Goal: Transaction & Acquisition: Download file/media

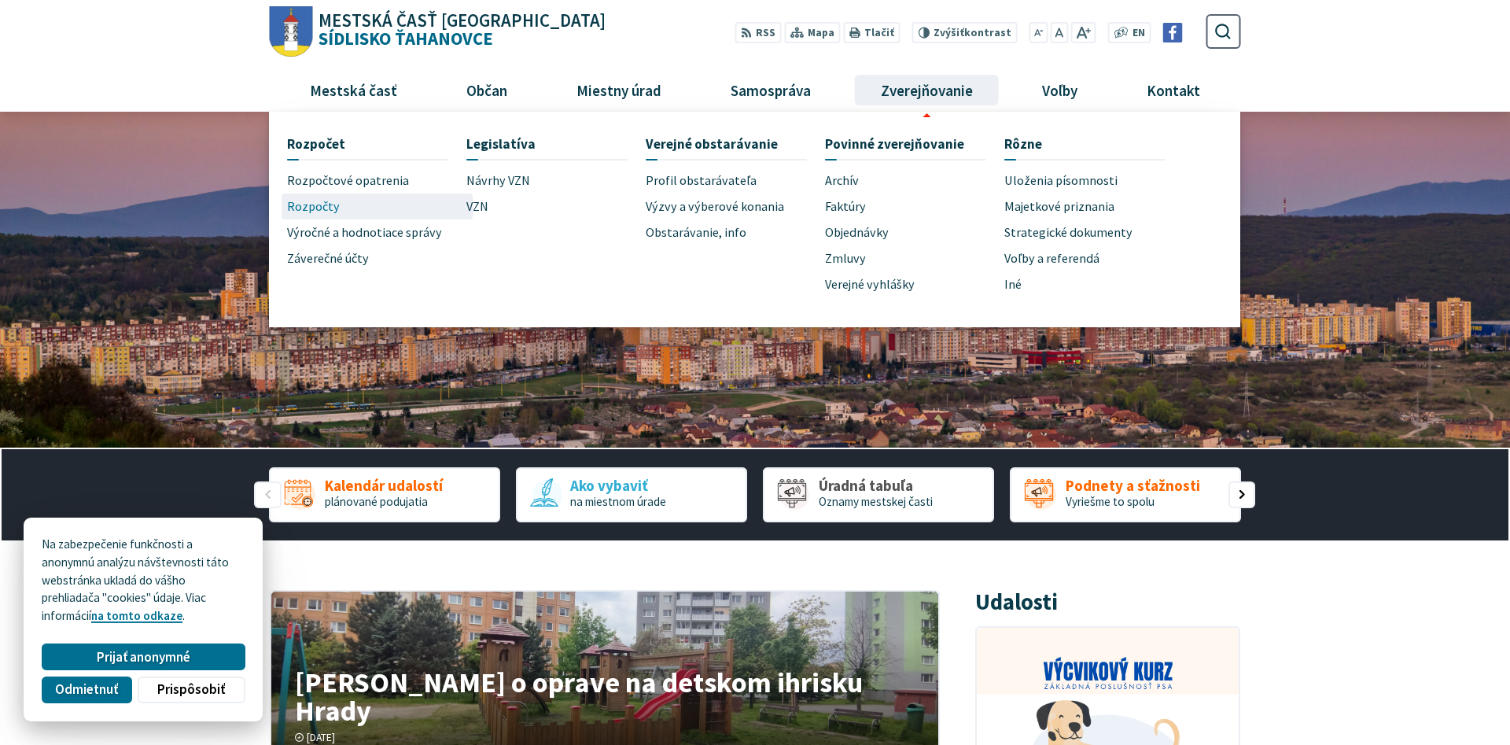
click at [317, 212] on span "Rozpočty" at bounding box center [313, 207] width 53 height 26
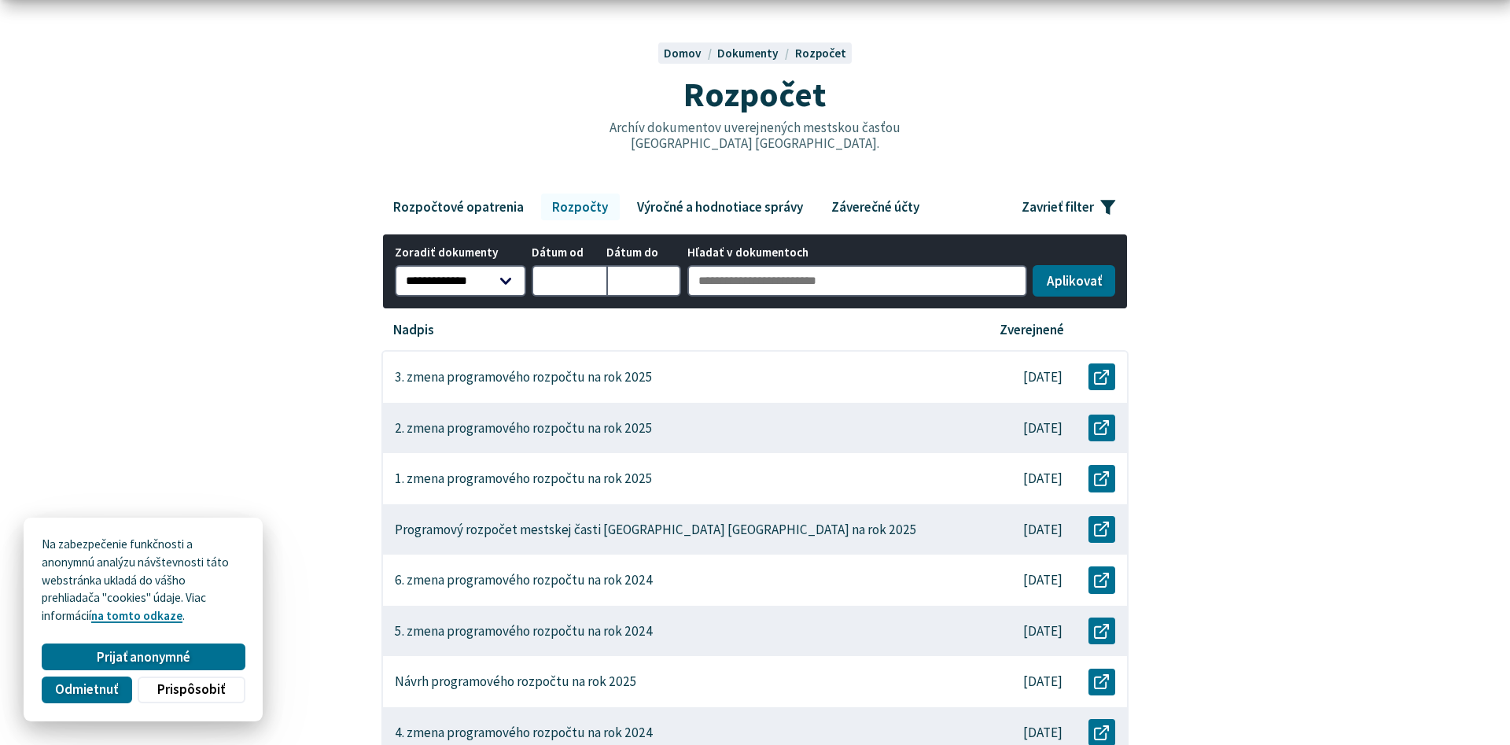
scroll to position [160, 0]
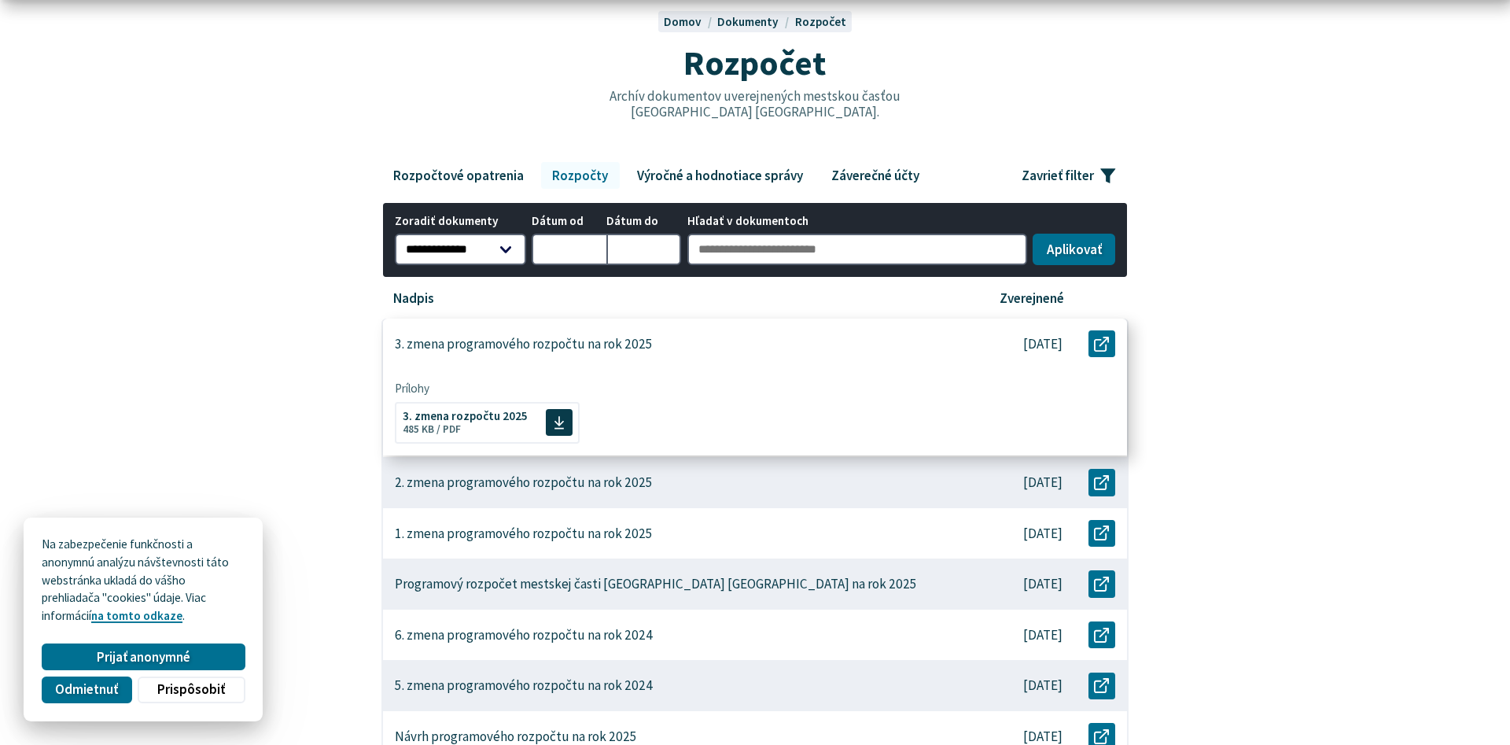
click at [537, 346] on p "3. zmena programového rozpočtu na rok 2025" at bounding box center [524, 344] width 258 height 17
click at [554, 420] on use at bounding box center [559, 421] width 10 height 13
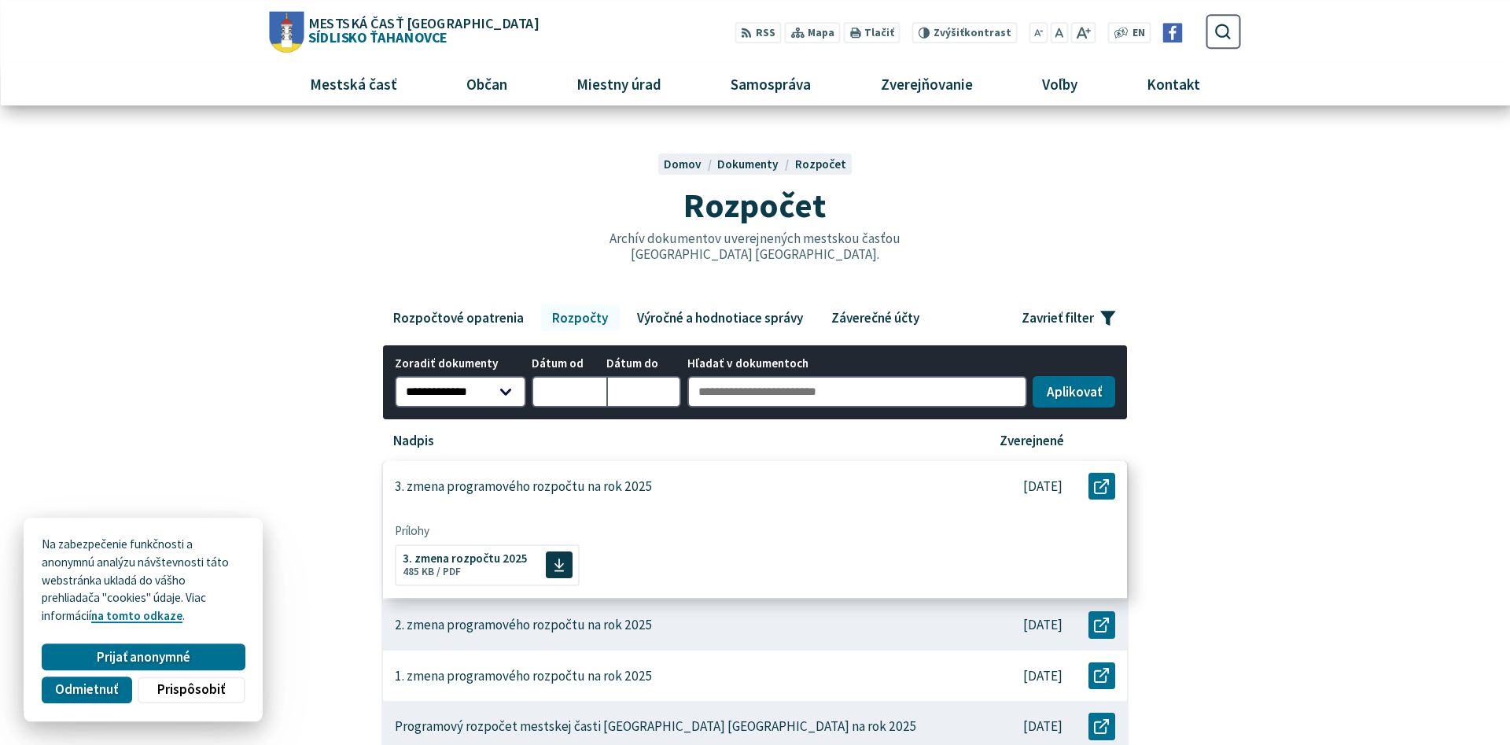
scroll to position [0, 0]
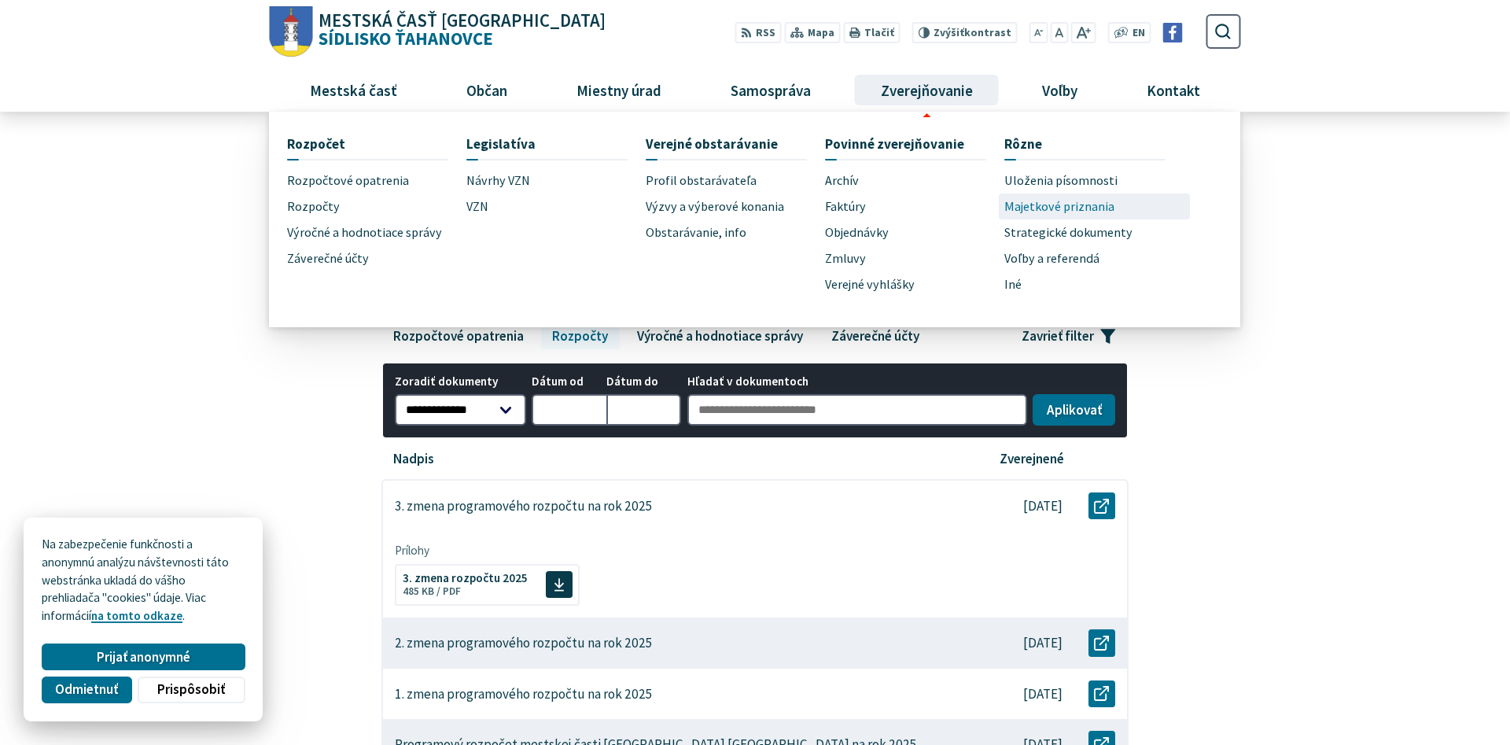
click at [1023, 208] on span "Majetkové priznania" at bounding box center [1060, 207] width 110 height 26
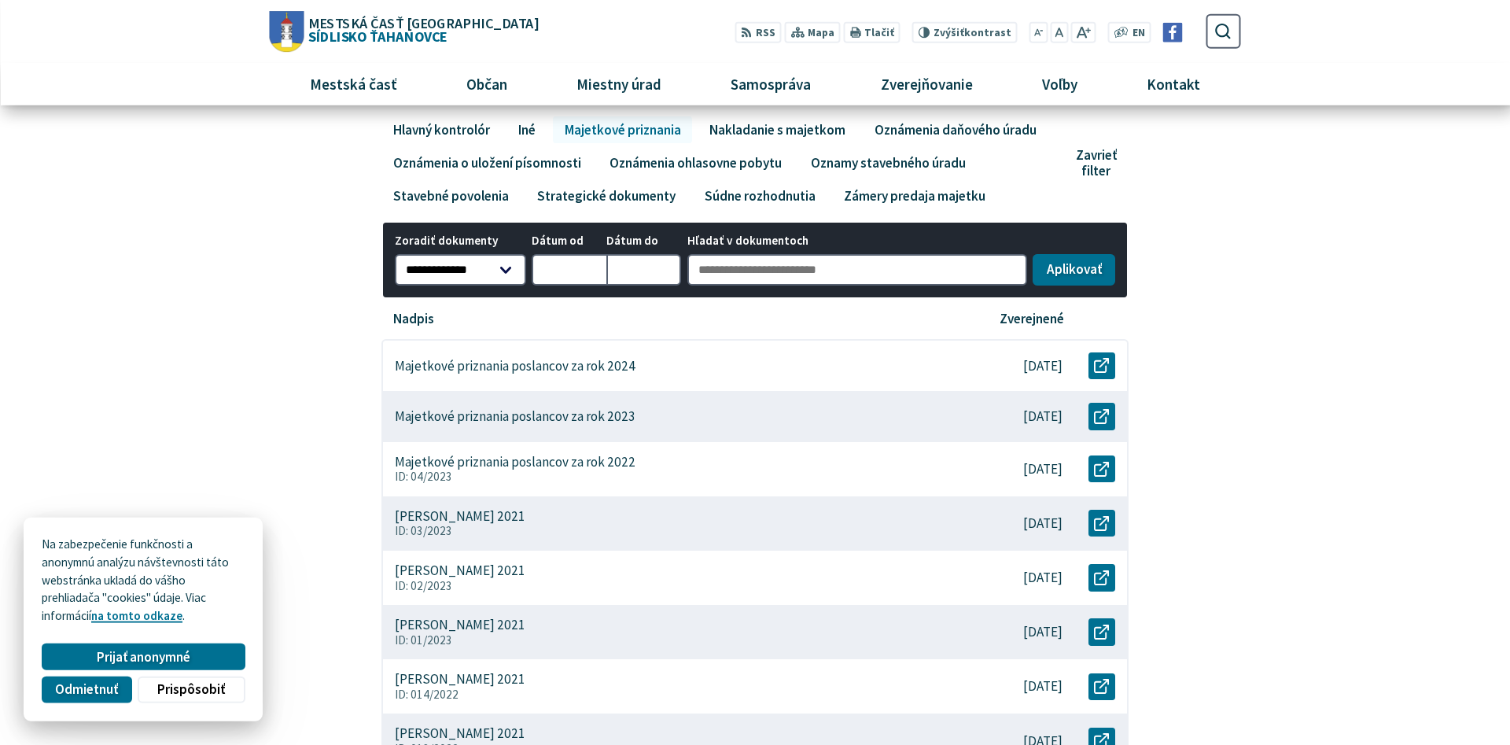
scroll to position [160, 0]
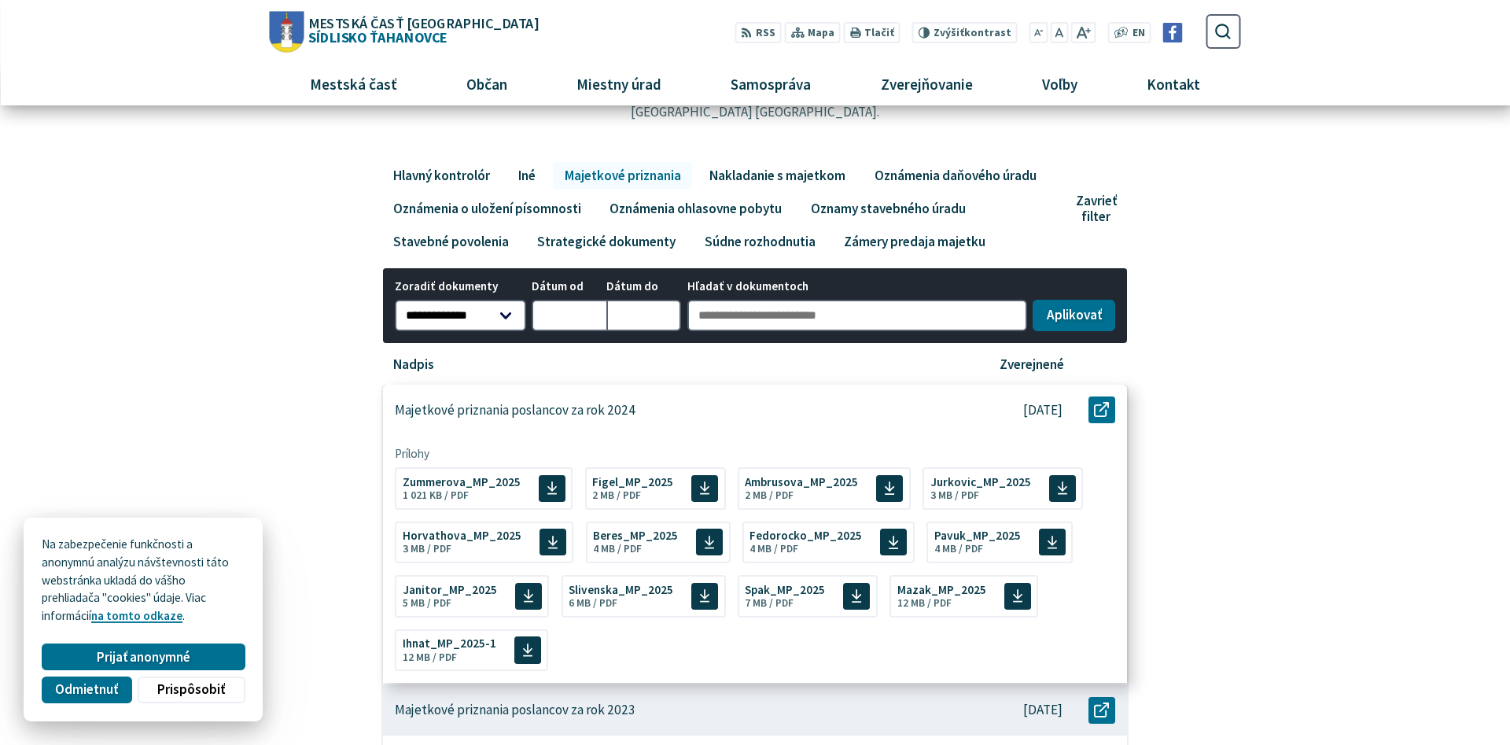
click at [603, 412] on p "Majetkové priznania poslancov za rok 2024" at bounding box center [515, 410] width 241 height 16
click at [459, 648] on span "Ihnat_MP_2025-1" at bounding box center [450, 642] width 94 height 12
click at [851, 600] on icon at bounding box center [856, 595] width 11 height 15
click at [613, 593] on span "Slivenska_MP_2025" at bounding box center [621, 588] width 105 height 12
click at [911, 593] on span "Mazak_MP_2025" at bounding box center [942, 588] width 89 height 12
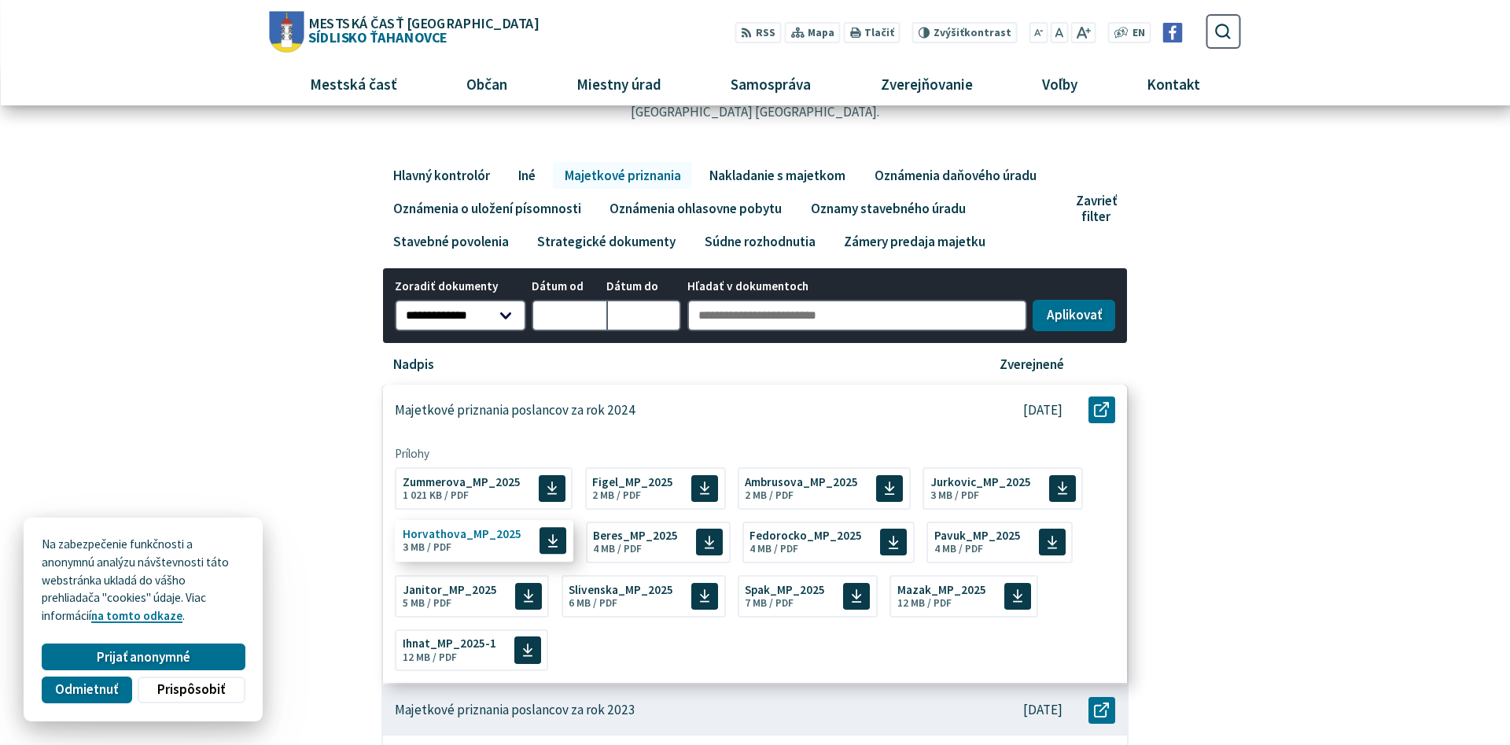
drag, startPoint x: 481, startPoint y: 548, endPoint x: 488, endPoint y: 552, distance: 8.5
click at [483, 549] on span "Horvathova_MP_2025 Veľkosť a typ súboru 3 MB / PDF" at bounding box center [462, 540] width 119 height 37
